Goal: Check status: Check status

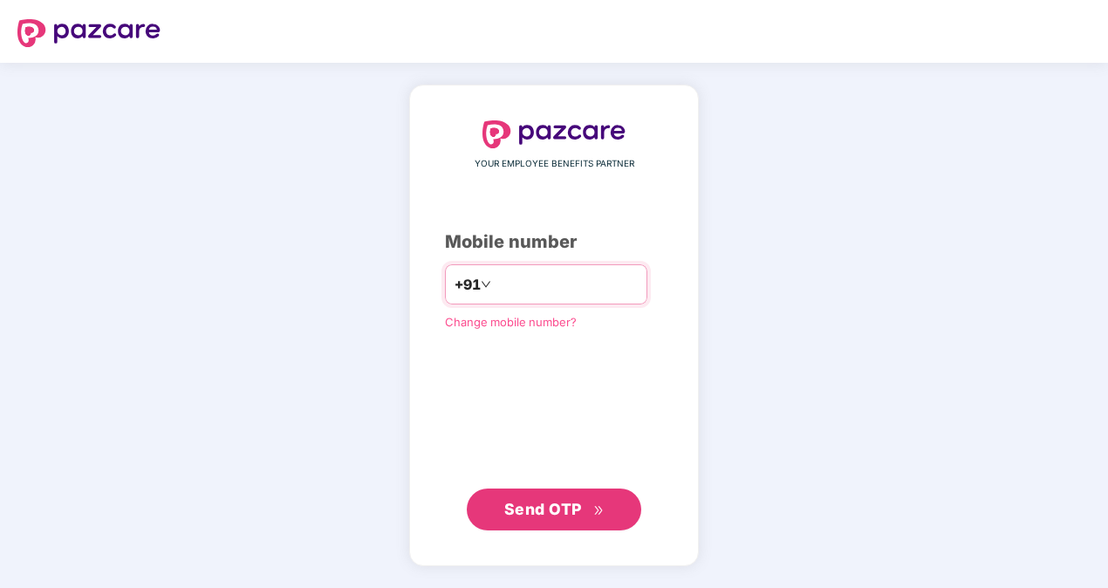
click at [532, 290] on input "number" at bounding box center [566, 285] width 143 height 28
click at [495, 281] on input "**********" at bounding box center [566, 285] width 143 height 28
type input "**********"
click at [531, 506] on span "Send OTP" at bounding box center [543, 509] width 78 height 18
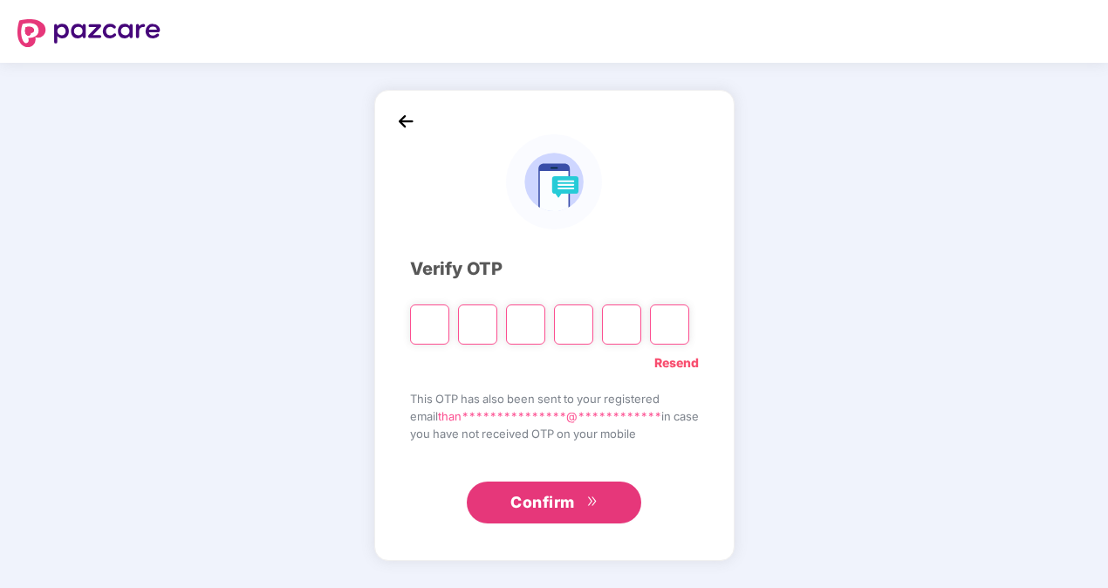
click at [689, 364] on link "Resend" at bounding box center [677, 362] width 45 height 19
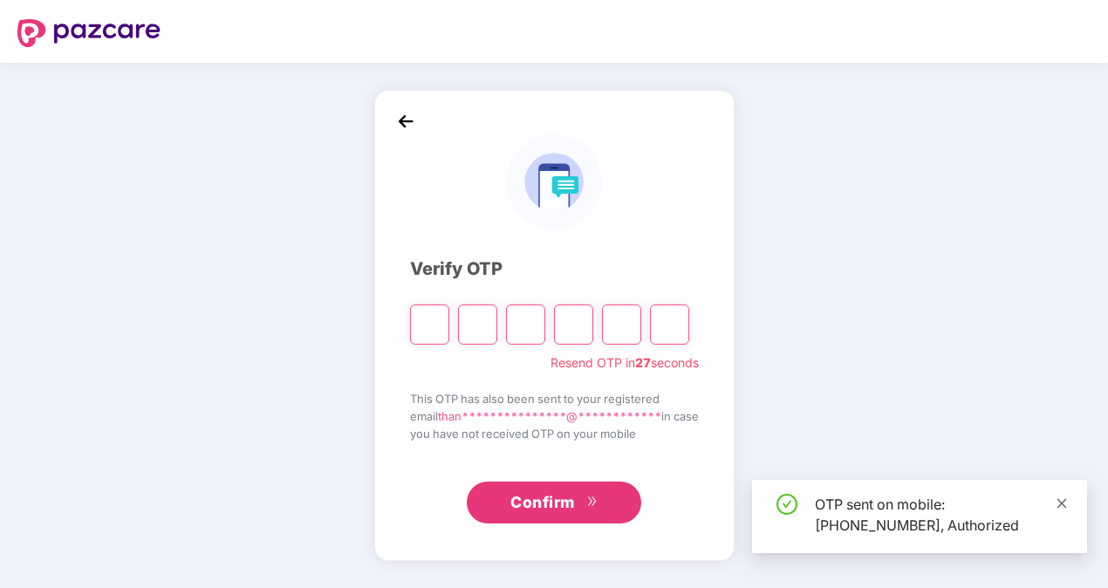
click at [1065, 504] on icon "close" at bounding box center [1062, 503] width 12 height 12
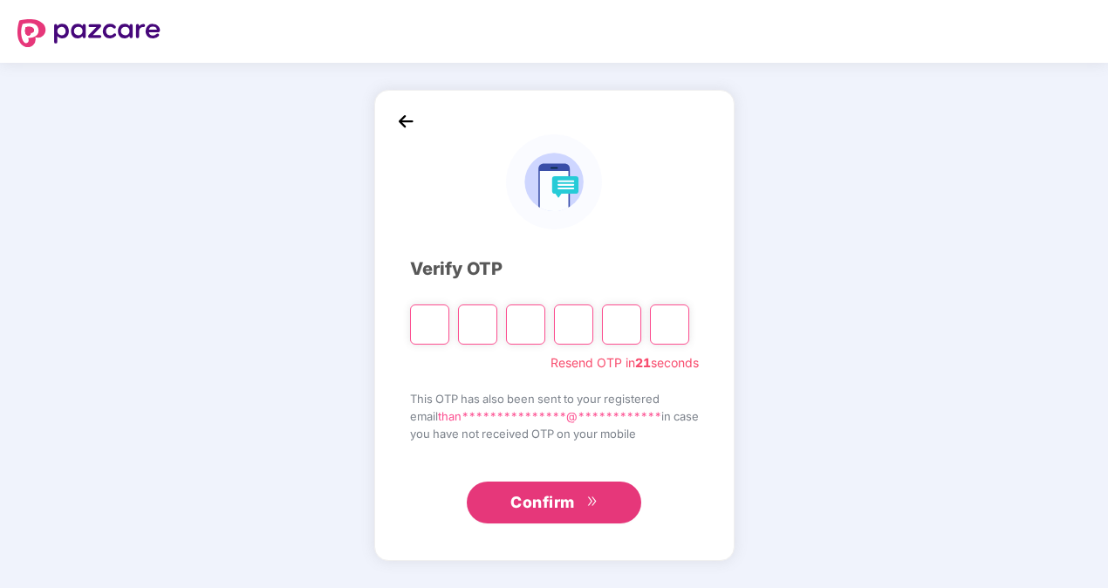
click at [421, 327] on input "Please enter verification code. Digit 1" at bounding box center [429, 325] width 39 height 40
type input "*"
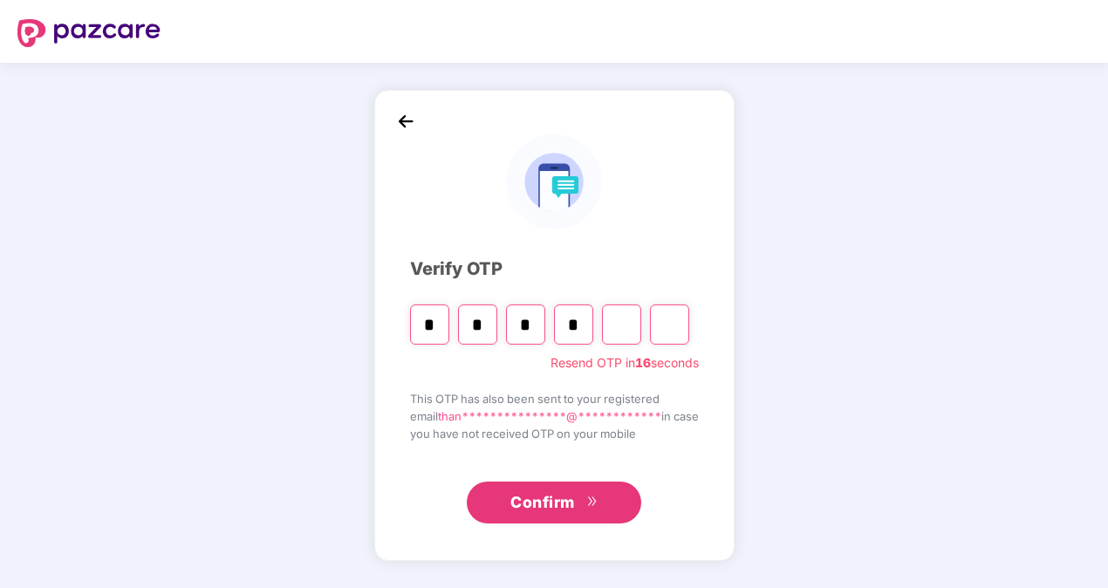
type input "*"
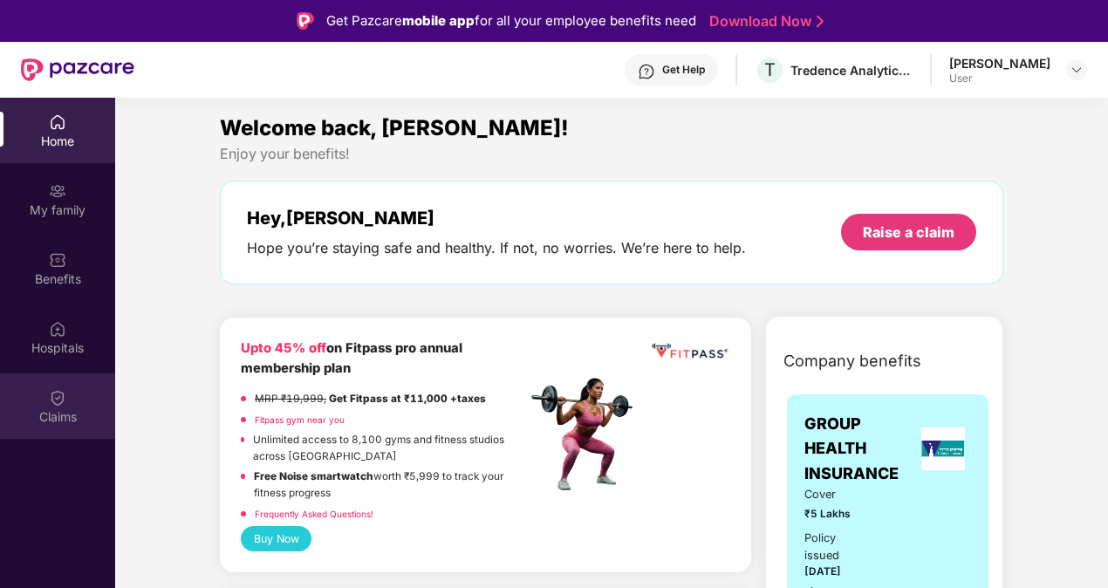
click at [70, 394] on div "Claims" at bounding box center [57, 406] width 115 height 65
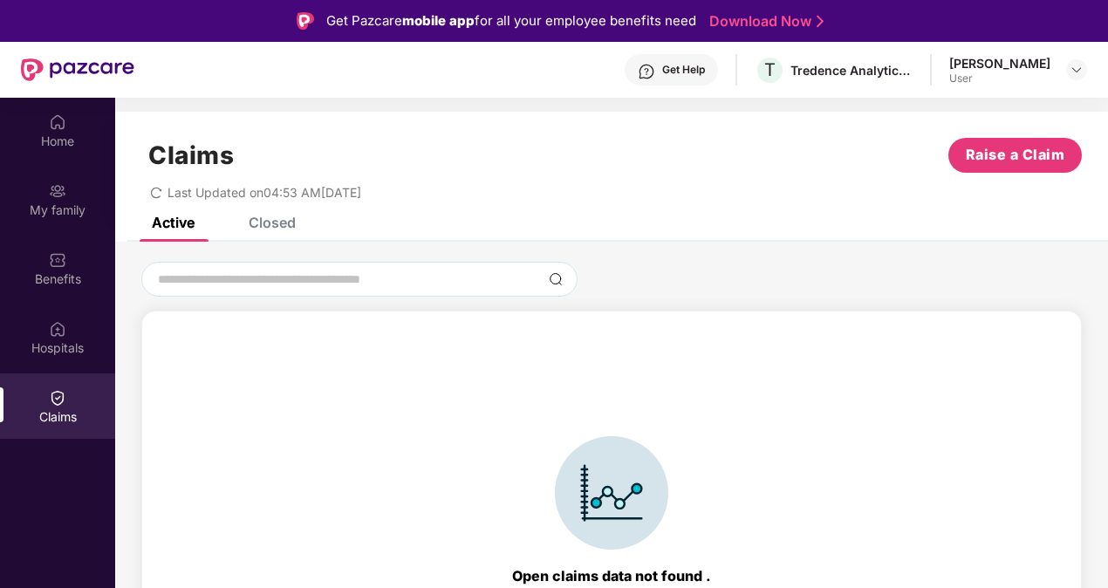
click at [271, 232] on div "Closed" at bounding box center [259, 222] width 73 height 38
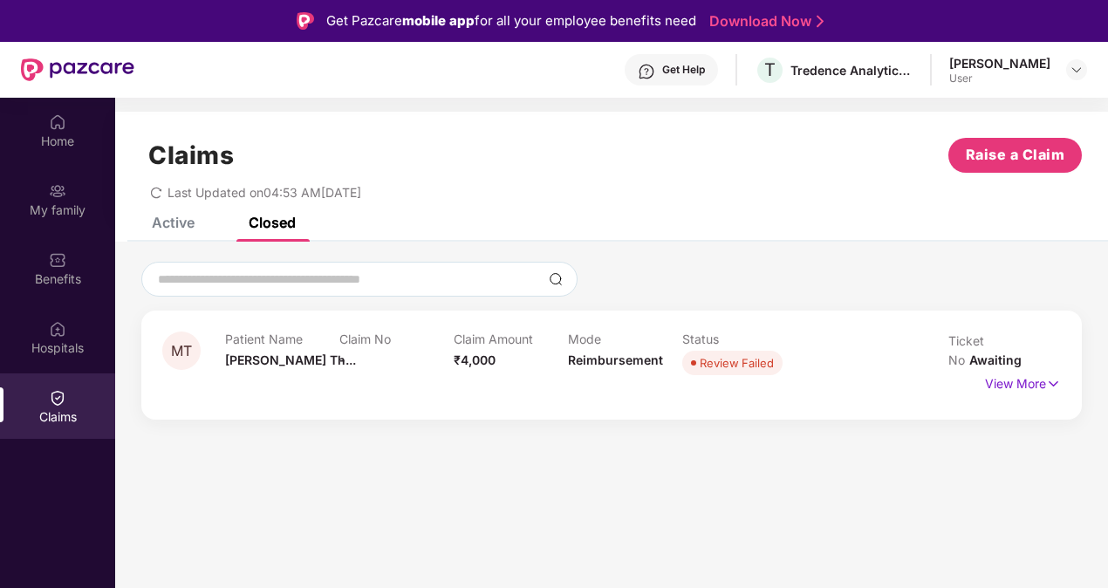
click at [183, 232] on div "Active" at bounding box center [160, 222] width 69 height 38
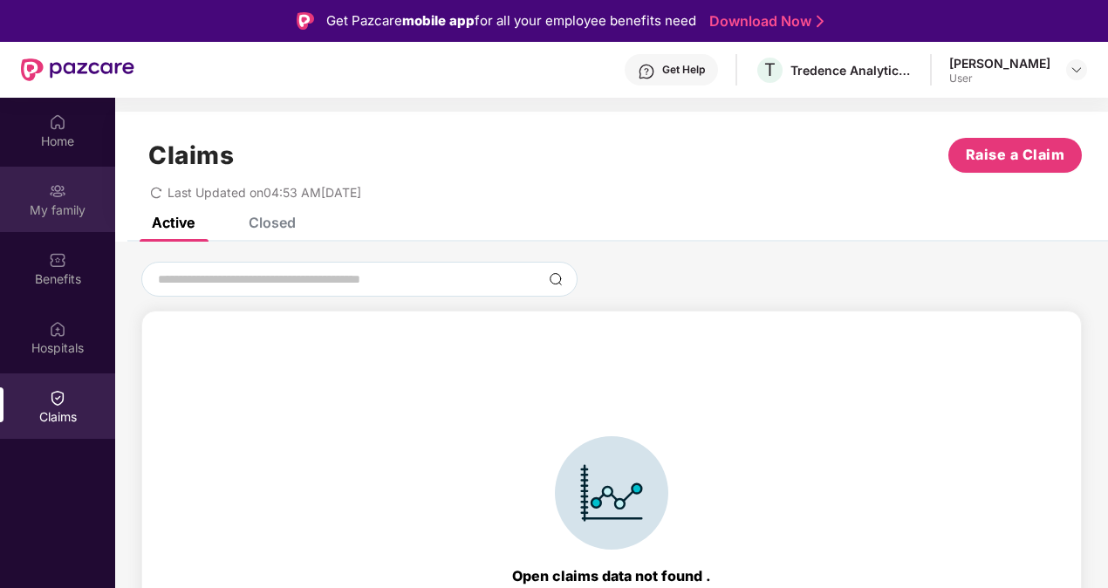
click at [83, 208] on div "My family" at bounding box center [57, 210] width 115 height 17
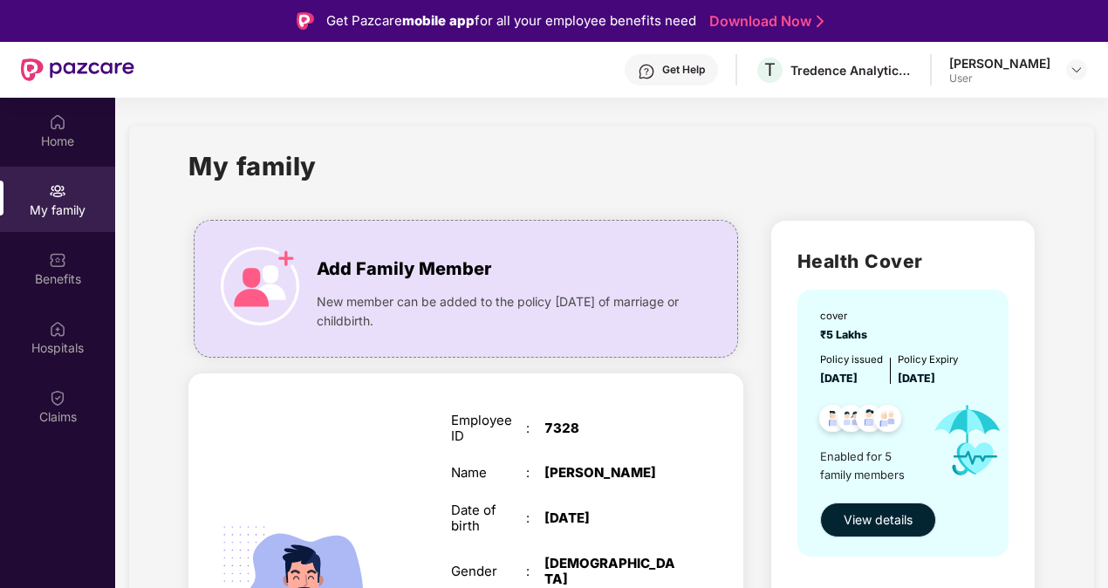
click at [881, 526] on span "View details" at bounding box center [878, 520] width 69 height 19
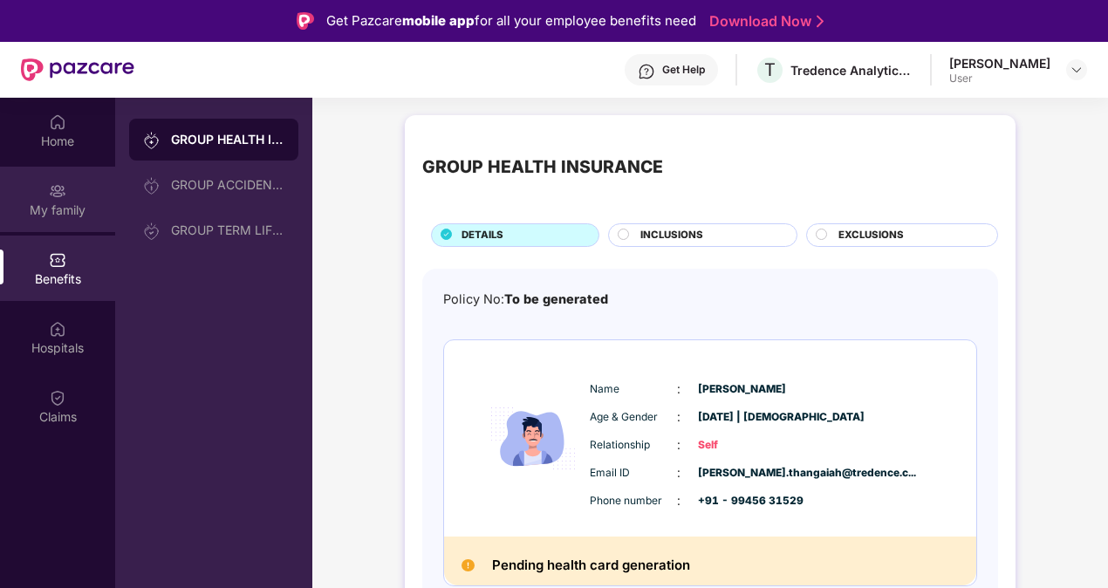
click at [52, 208] on div "My family" at bounding box center [57, 210] width 115 height 17
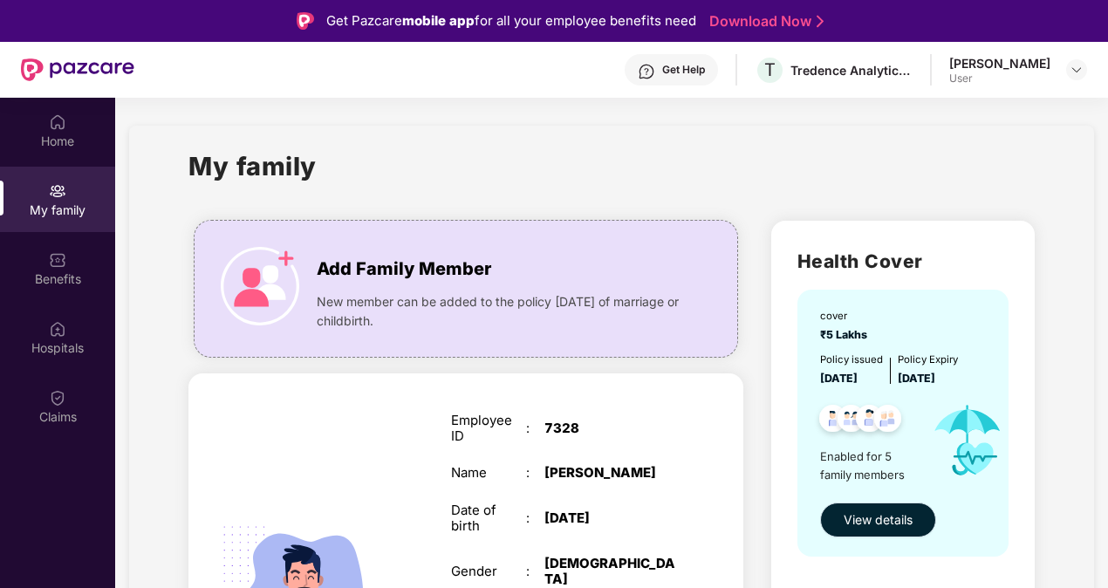
click at [874, 511] on span "View details" at bounding box center [878, 520] width 69 height 19
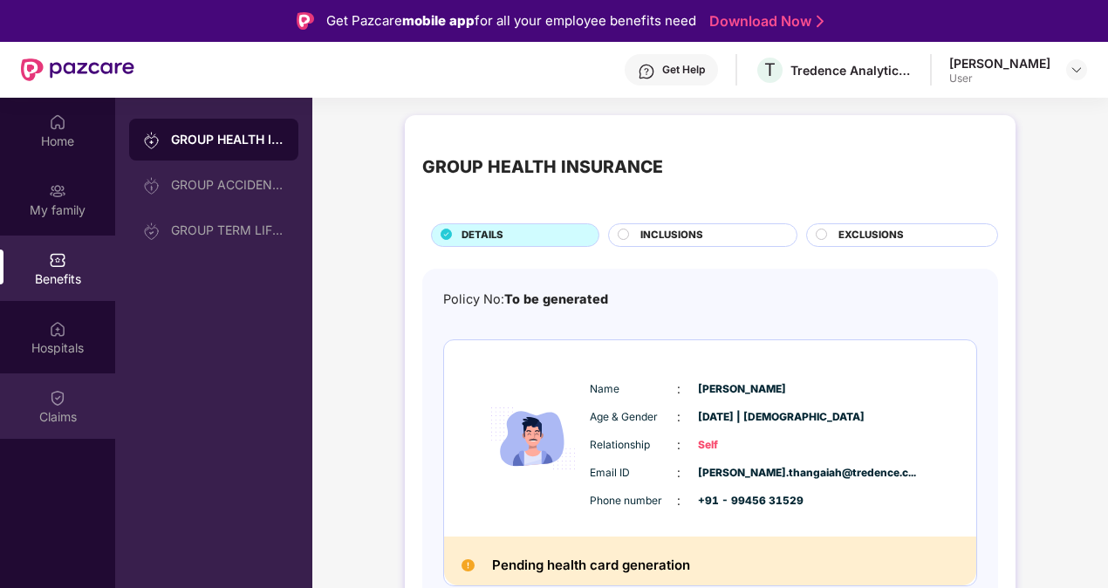
click at [38, 410] on div "Claims" at bounding box center [57, 416] width 115 height 17
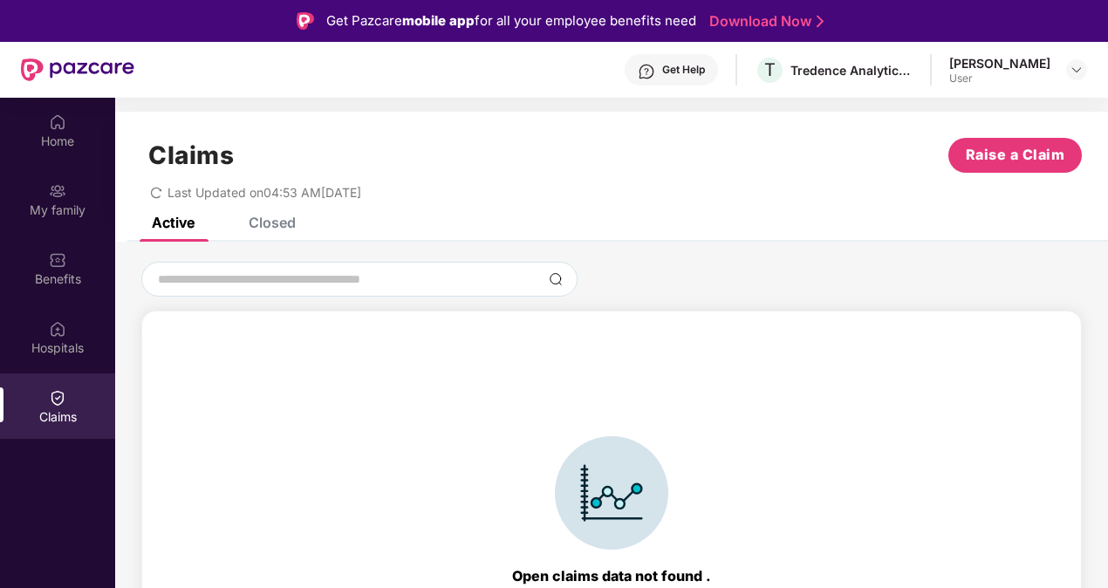
click at [271, 228] on div "Closed" at bounding box center [272, 222] width 47 height 17
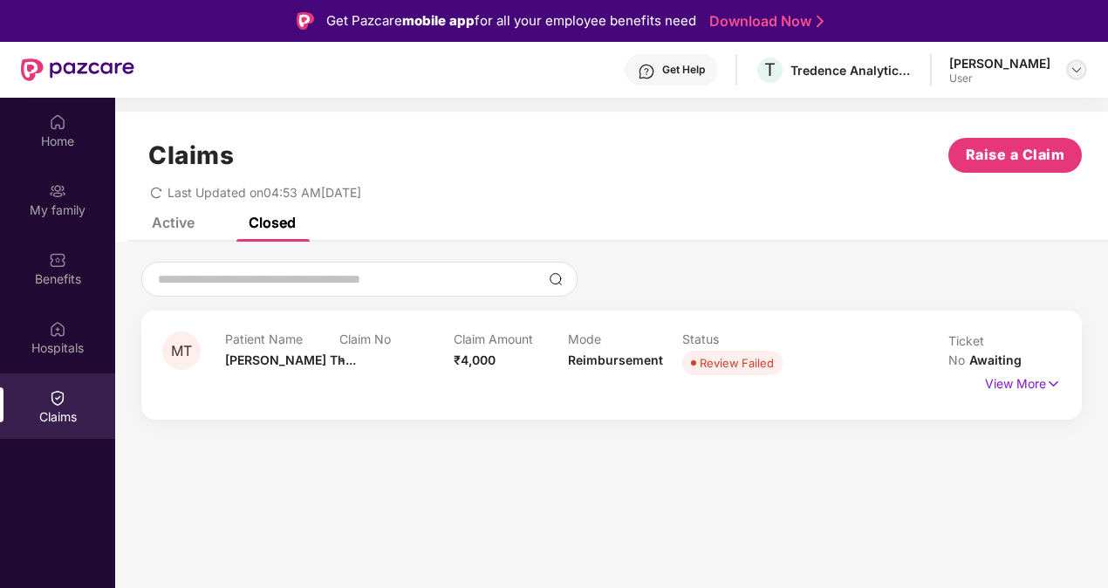
click at [1075, 68] on img at bounding box center [1077, 70] width 14 height 14
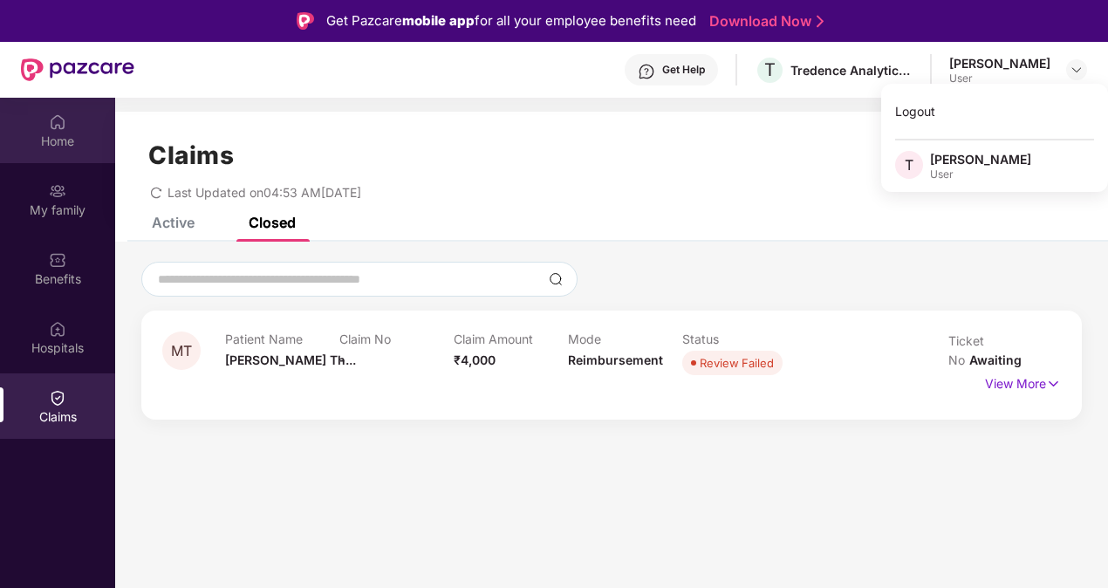
click at [71, 134] on div "Home" at bounding box center [57, 141] width 115 height 17
